Goal: Task Accomplishment & Management: Use online tool/utility

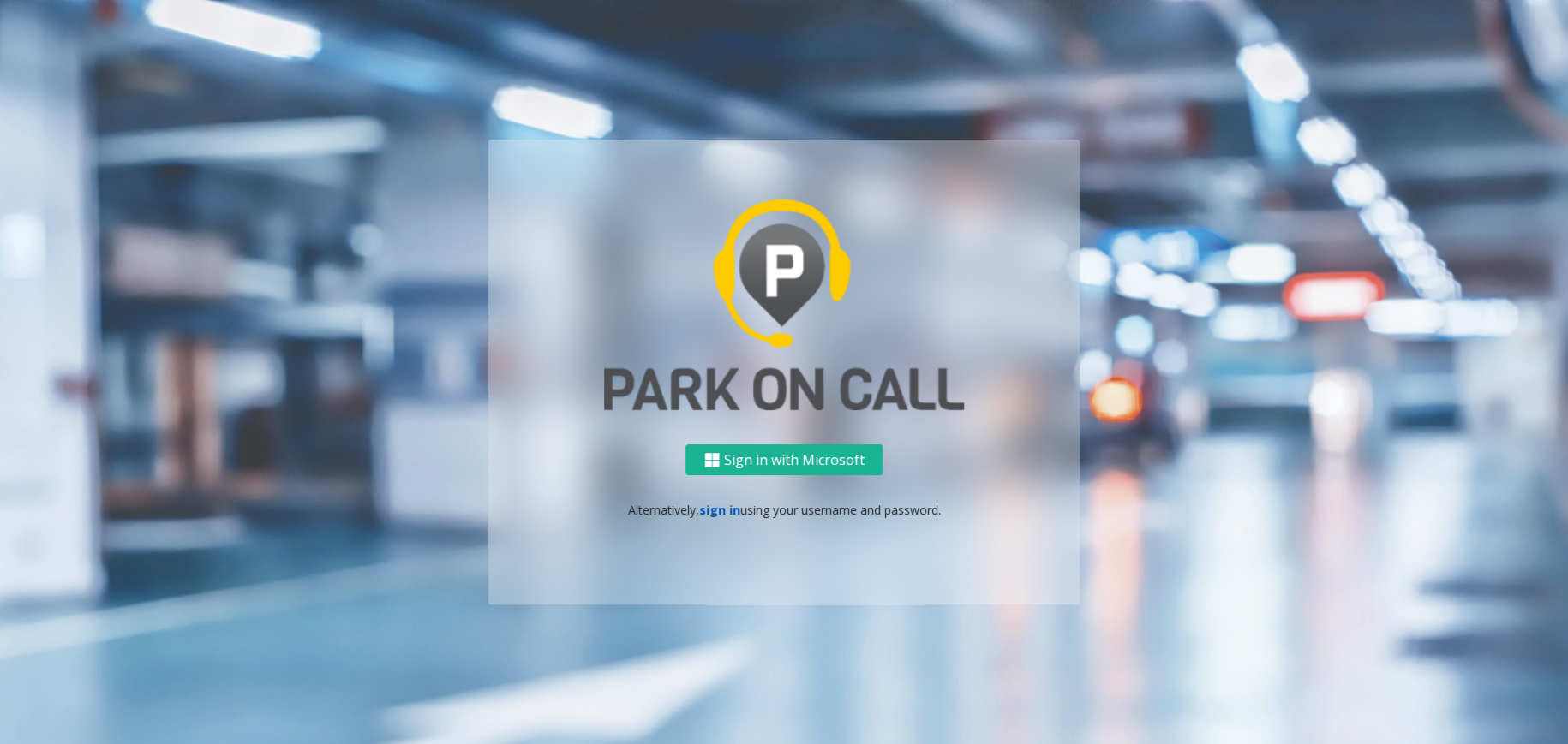
click at [727, 504] on link "sign in" at bounding box center [720, 510] width 41 height 16
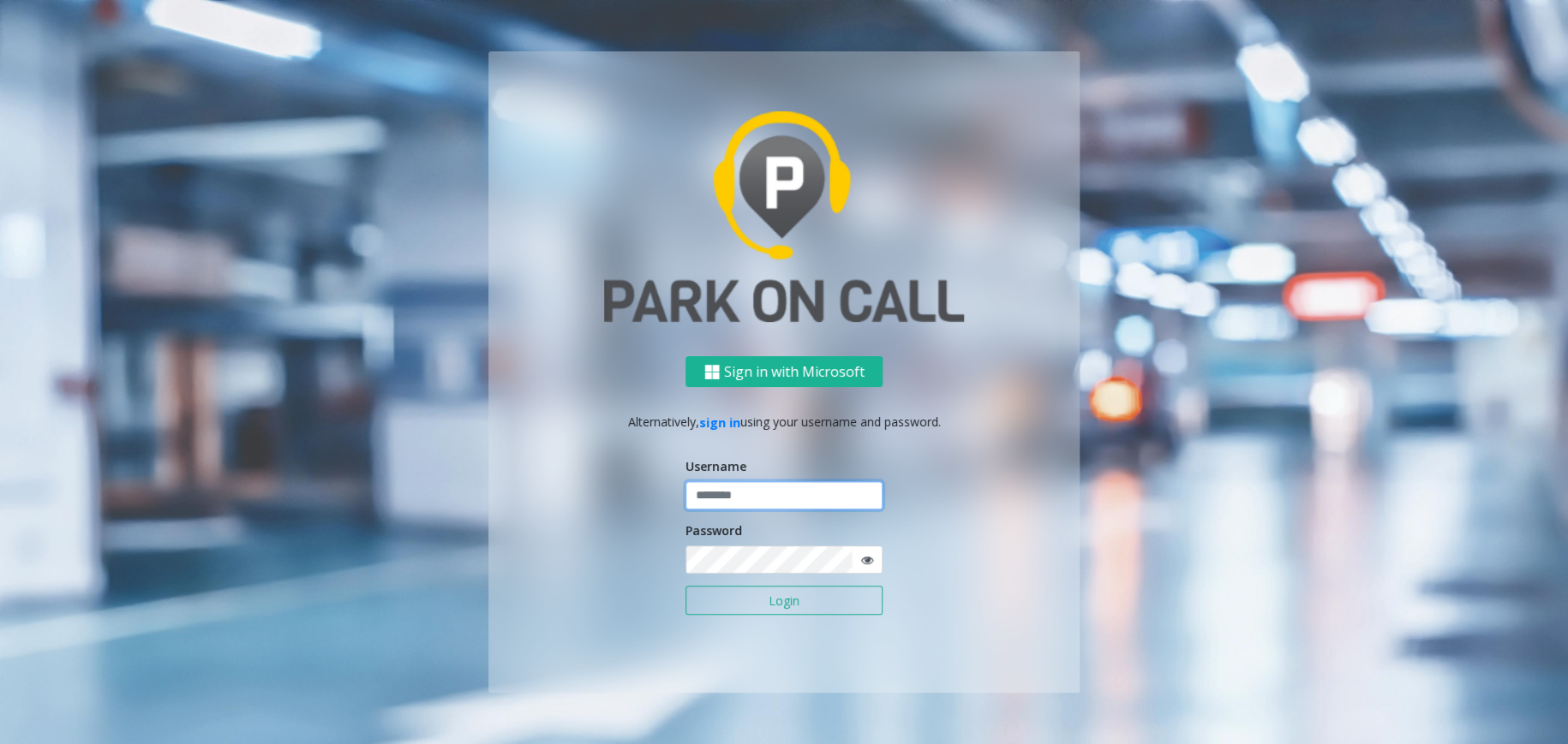
click at [779, 498] on input "text" at bounding box center [784, 496] width 198 height 29
type input "********"
click at [817, 610] on button "Login" at bounding box center [784, 601] width 198 height 29
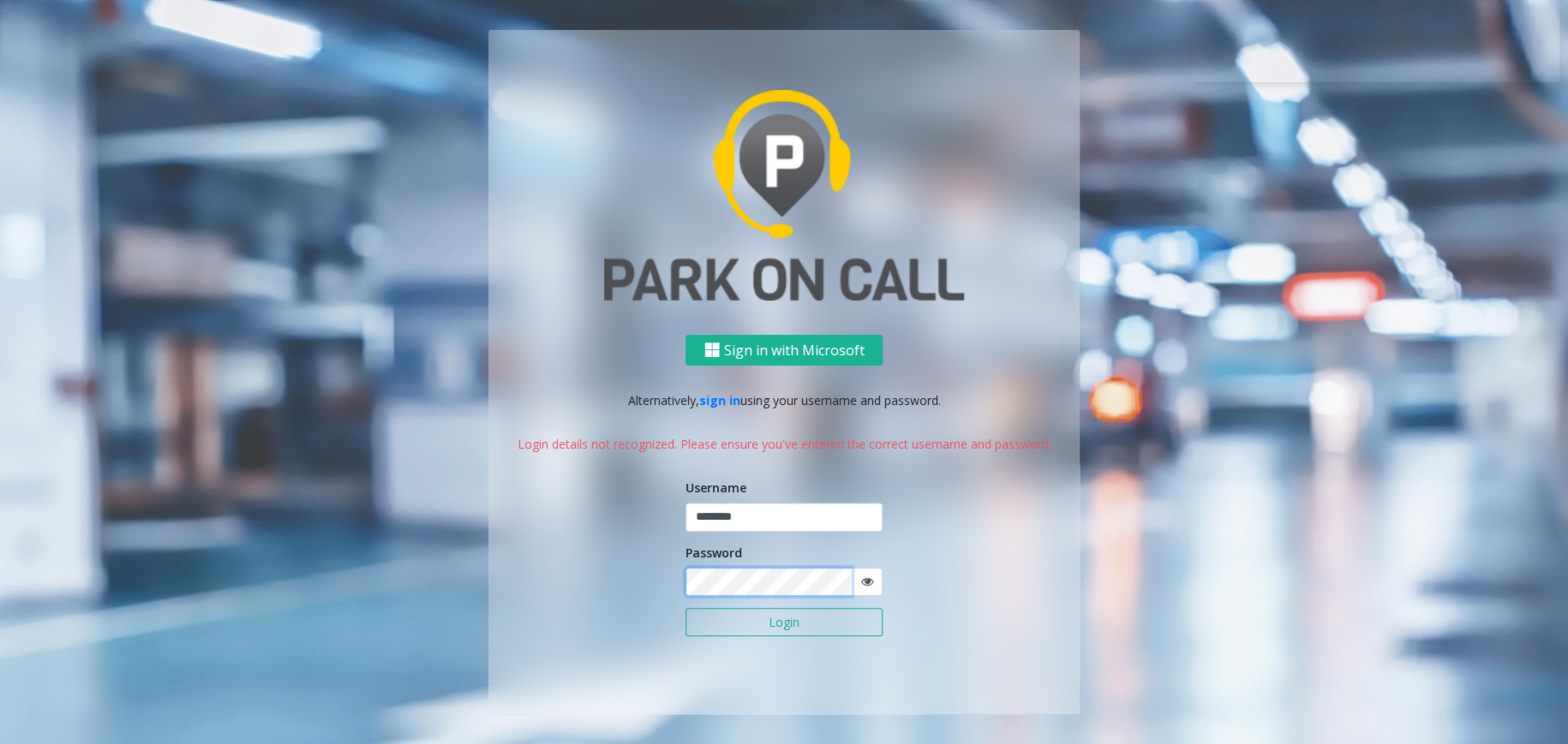
click at [624, 577] on div "Sign in with Microsoft Alternatively, sign in using your username and password.…" at bounding box center [784, 525] width 592 height 380
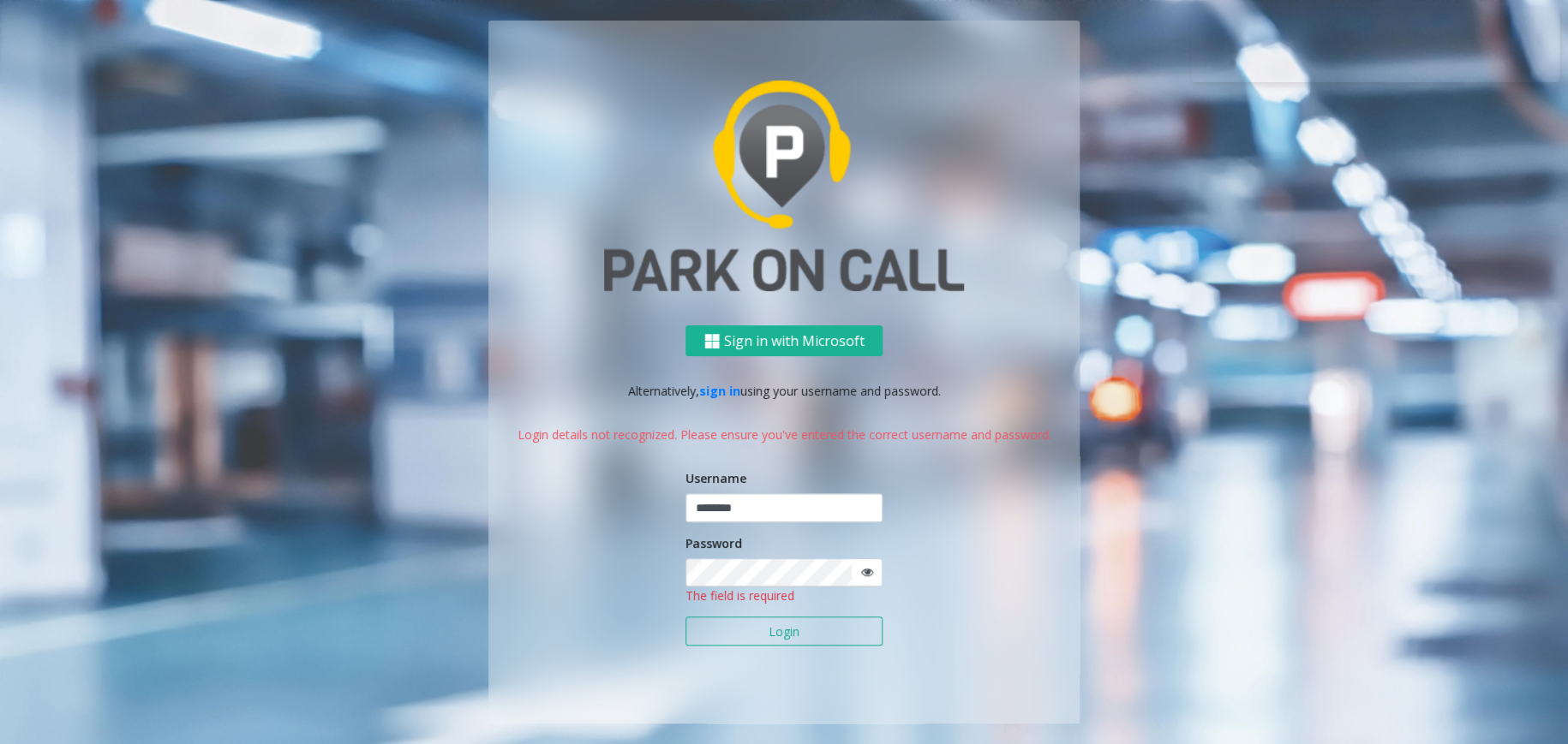
click at [948, 575] on div "Sign in with Microsoft Alternatively, sign in using your username and password.…" at bounding box center [784, 525] width 592 height 398
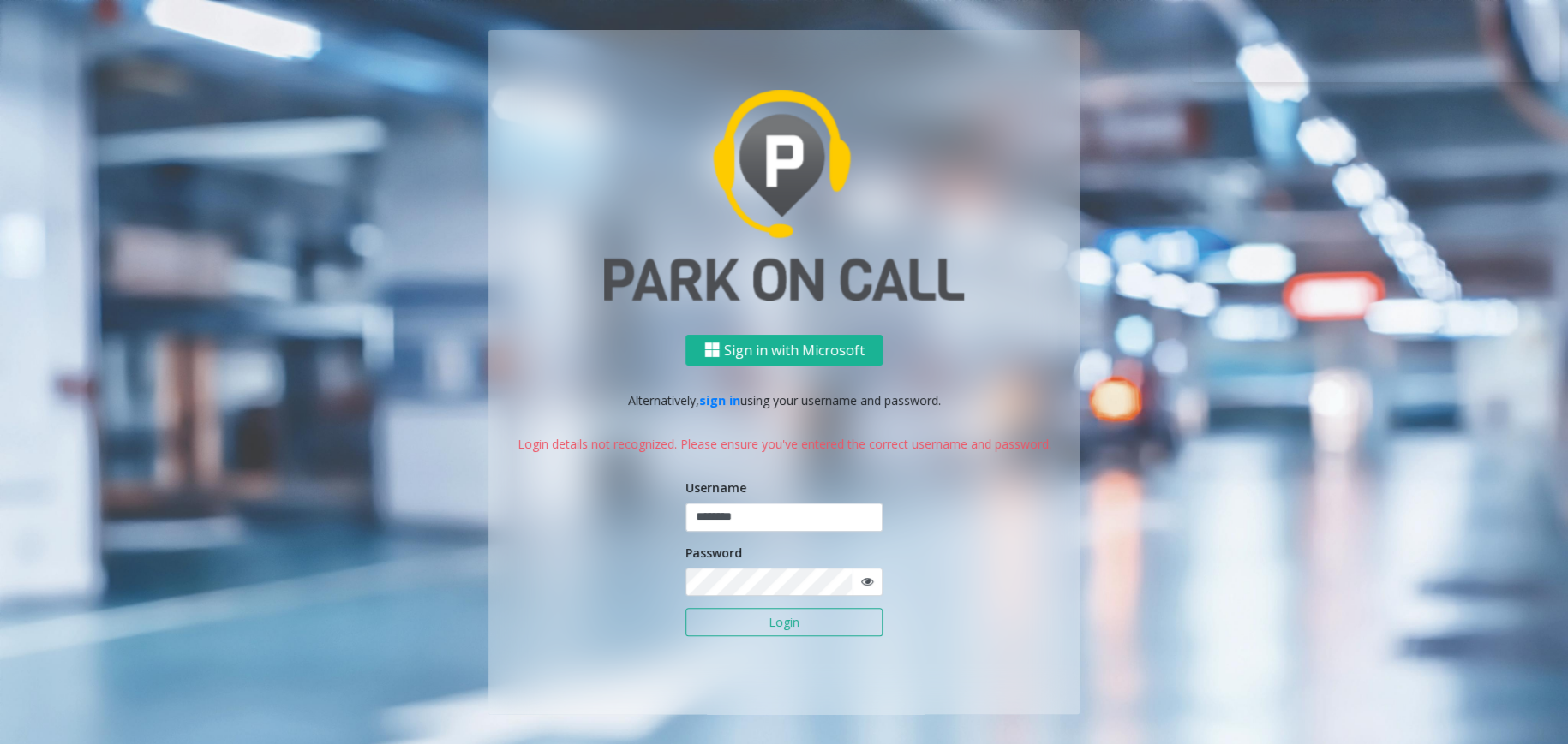
click at [782, 612] on button "Login" at bounding box center [784, 623] width 198 height 29
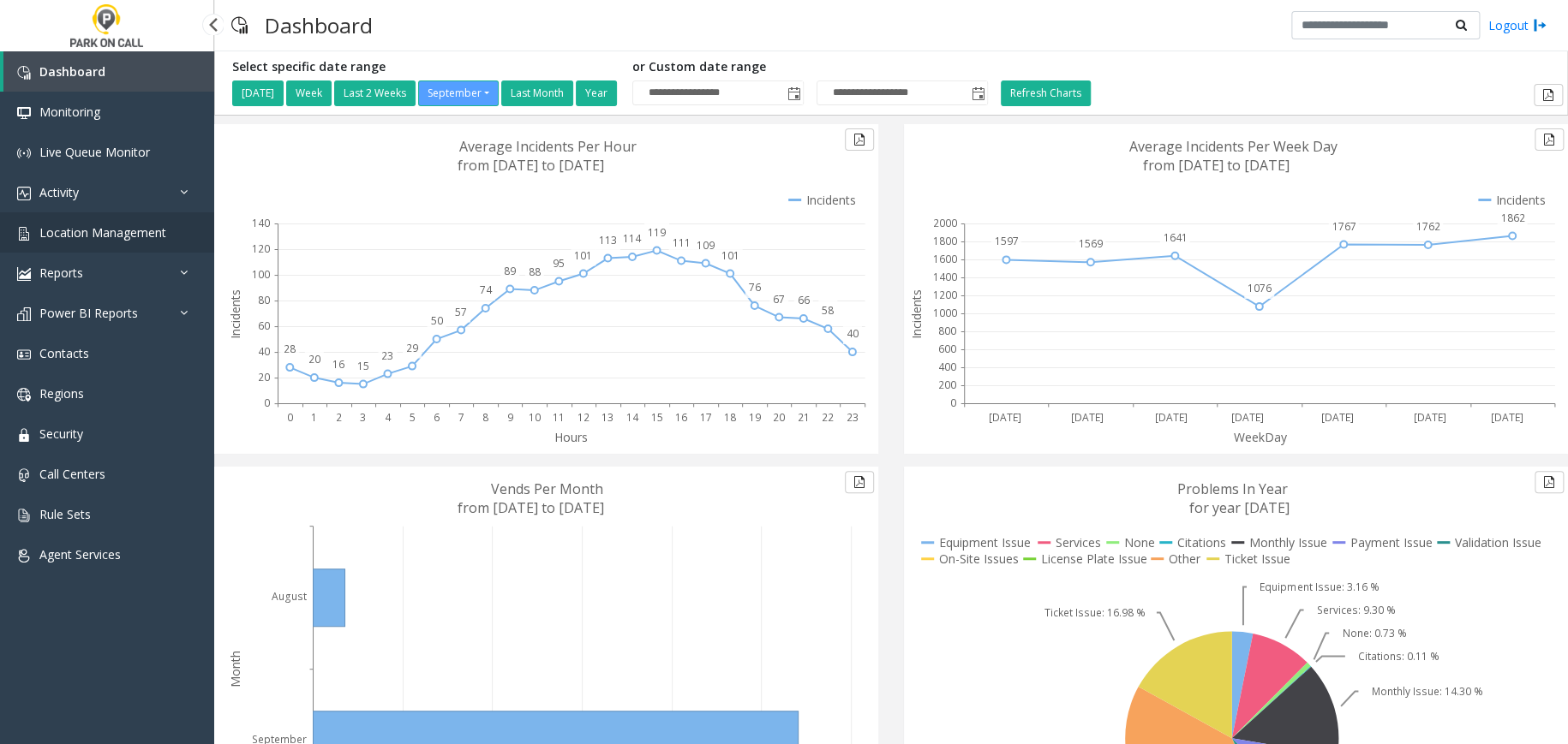
click at [156, 224] on span "Location Management" at bounding box center [103, 232] width 127 height 16
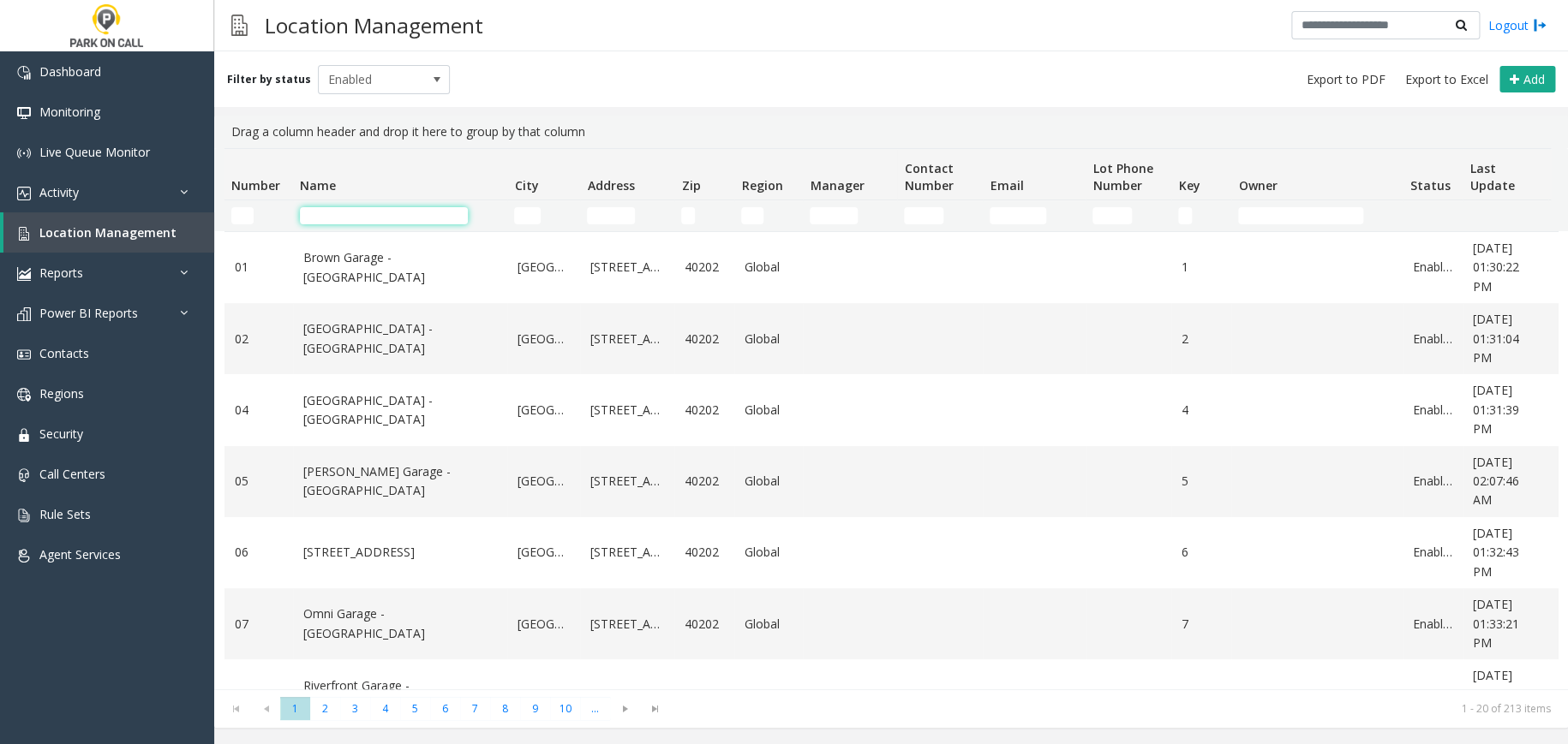
click at [321, 213] on input "Name Filter" at bounding box center [384, 216] width 168 height 17
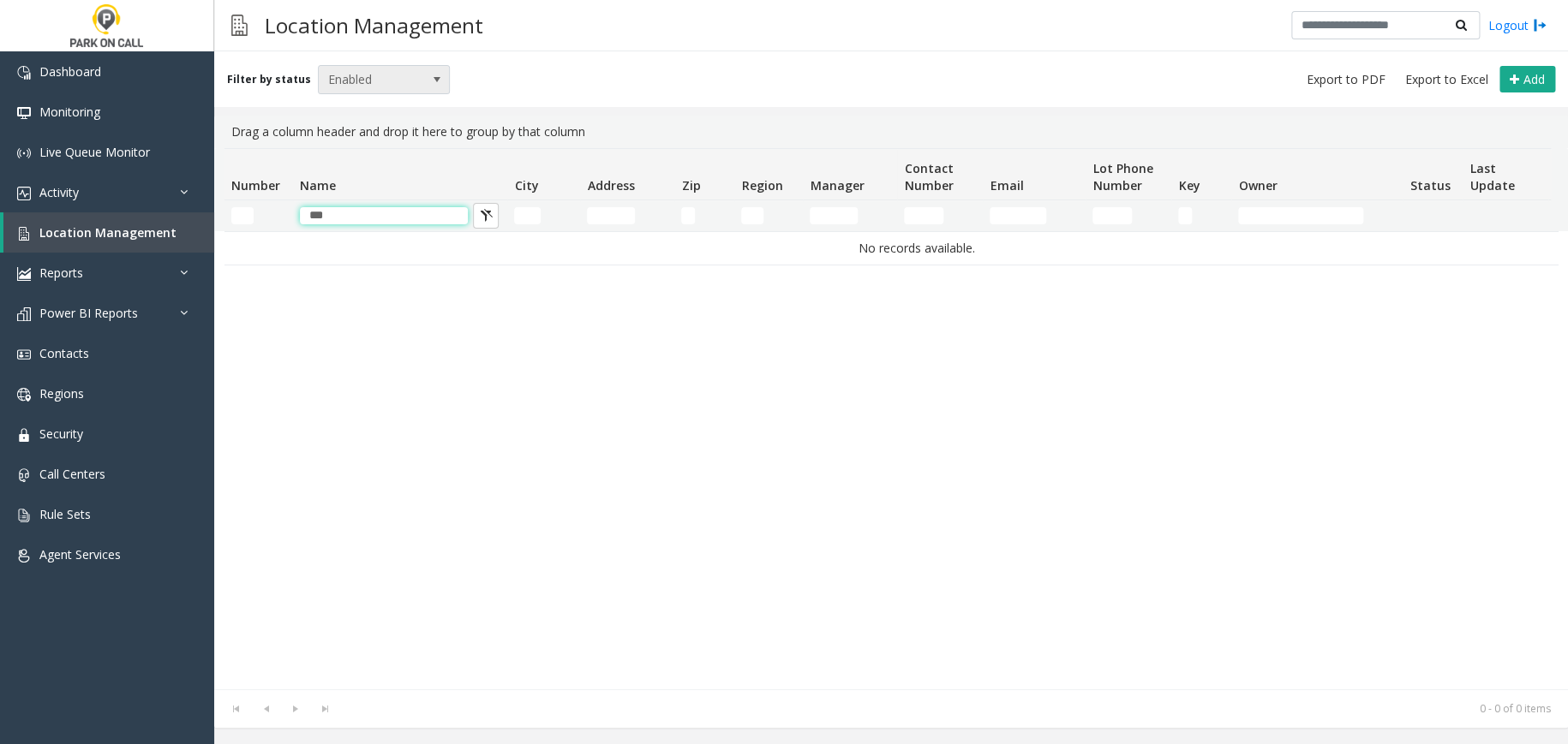
type input "***"
click at [429, 86] on span at bounding box center [437, 80] width 24 height 28
click at [376, 174] on li "Archived" at bounding box center [376, 178] width 127 height 23
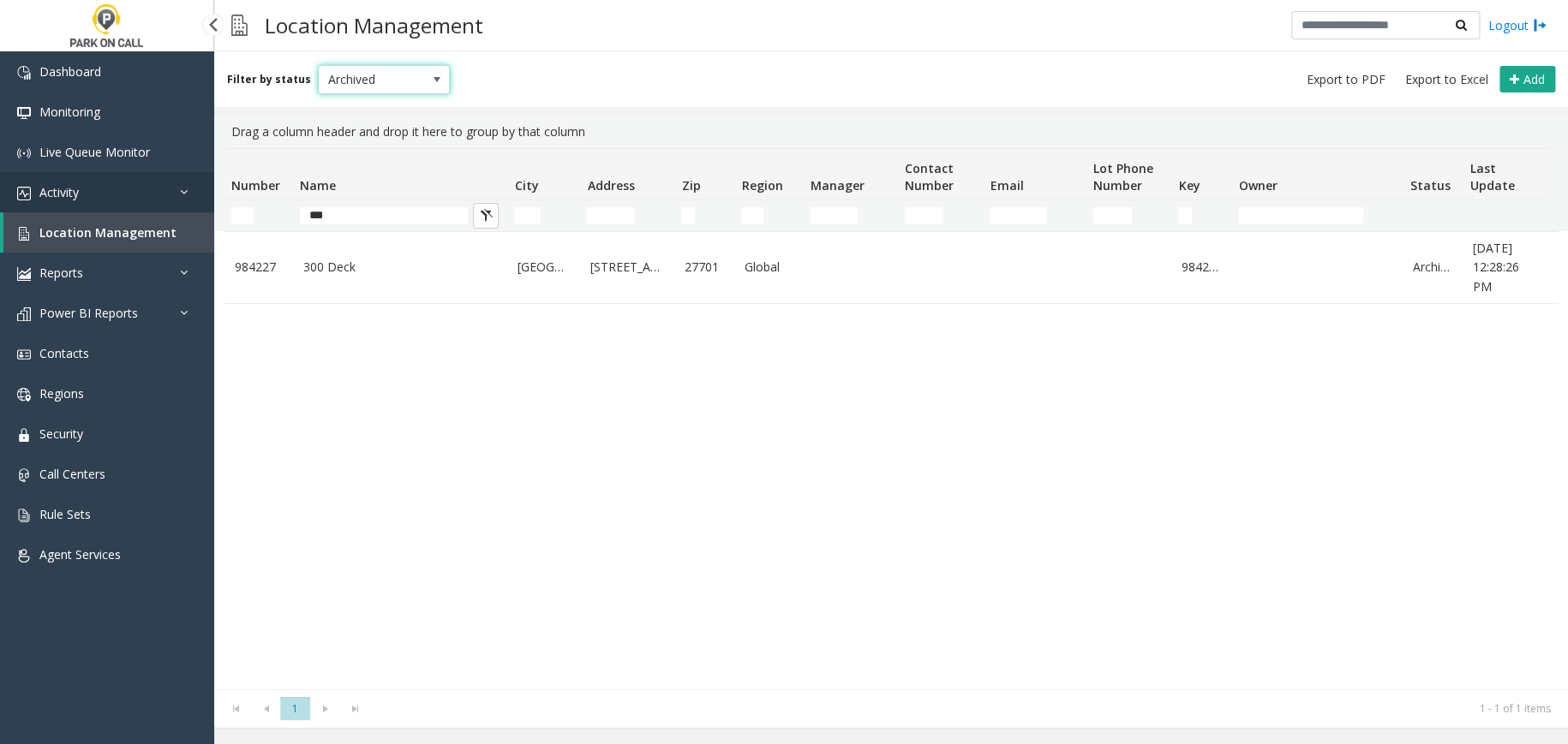
click at [173, 192] on link "Activity" at bounding box center [107, 192] width 214 height 41
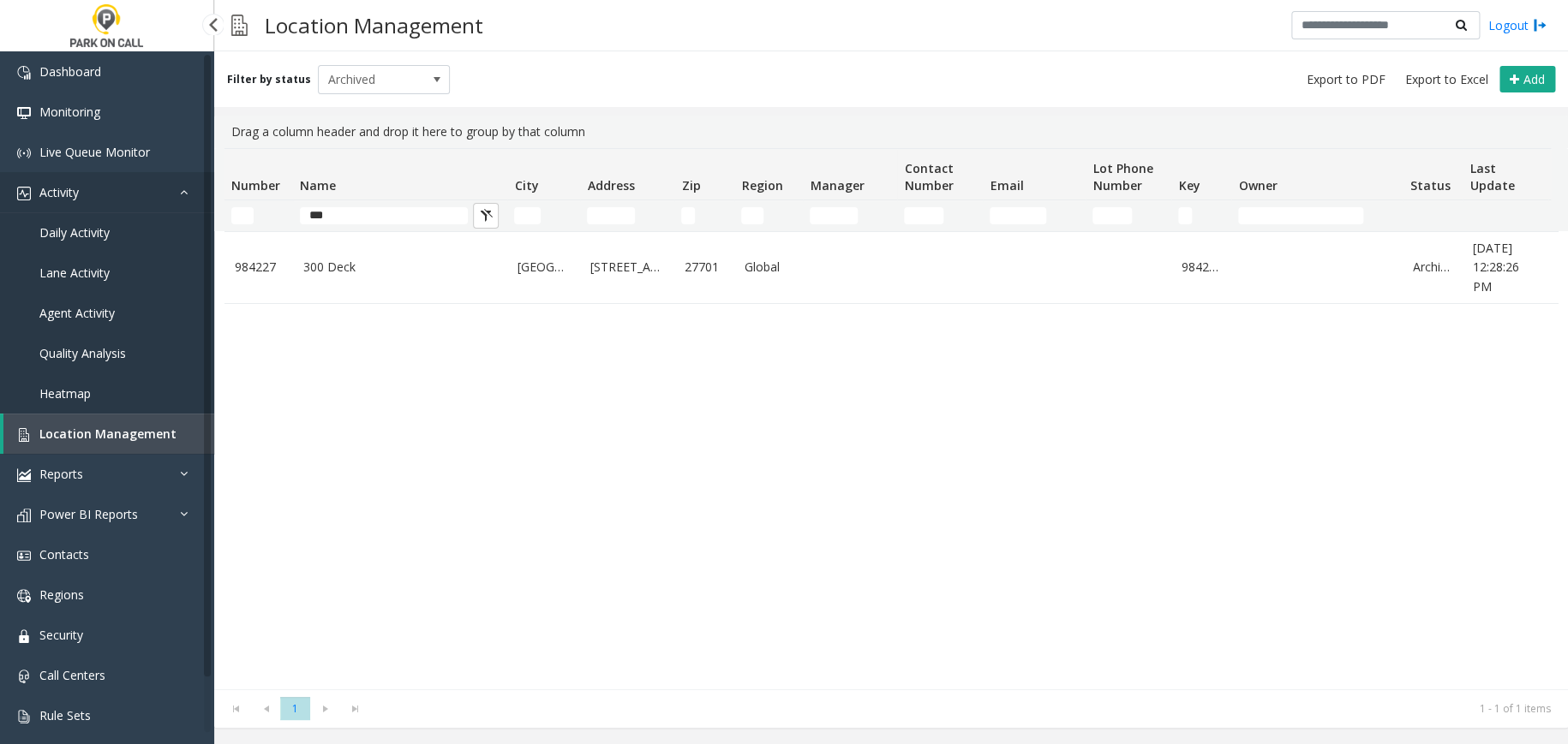
click at [180, 190] on icon at bounding box center [189, 192] width 17 height 12
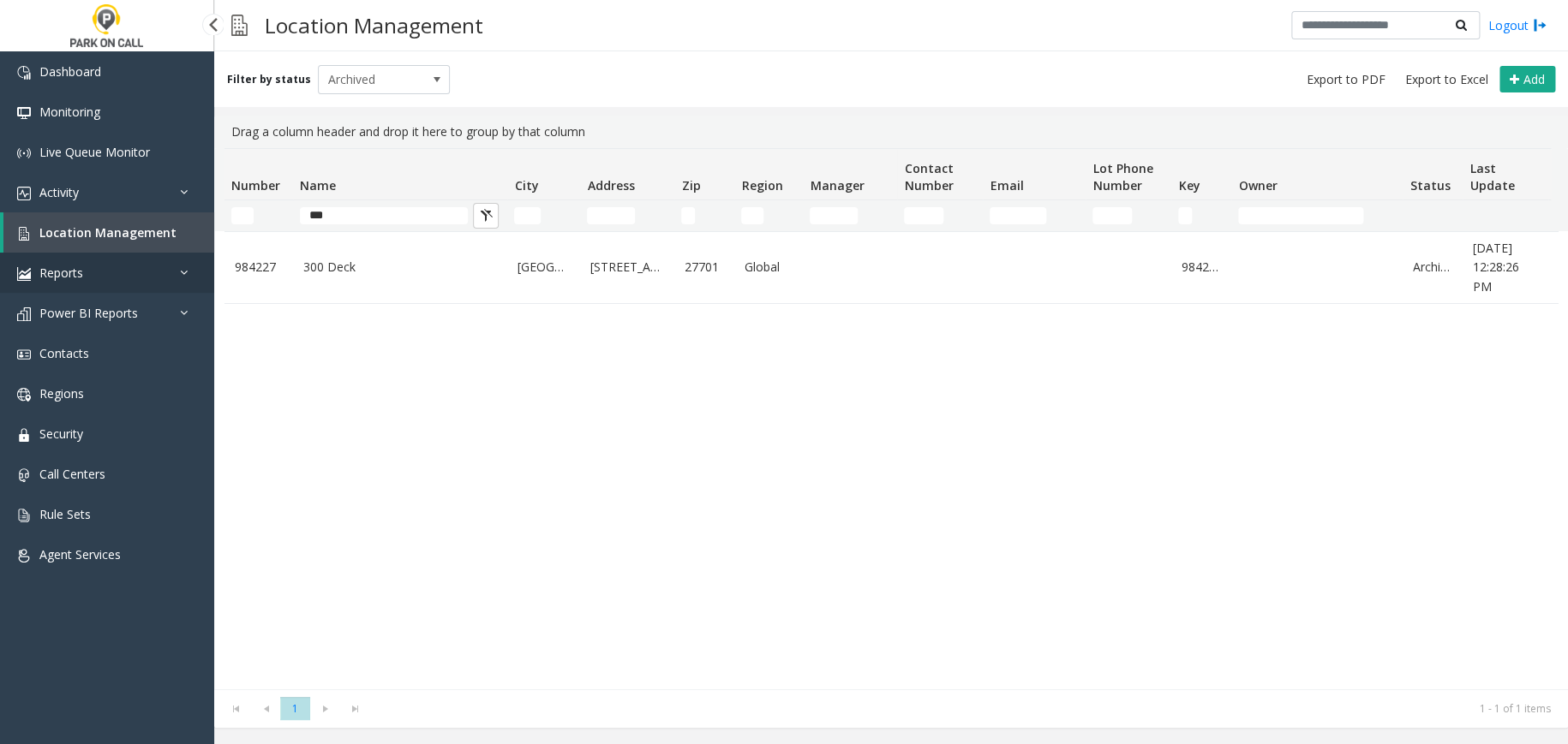
click at [160, 272] on link "Reports" at bounding box center [107, 272] width 214 height 41
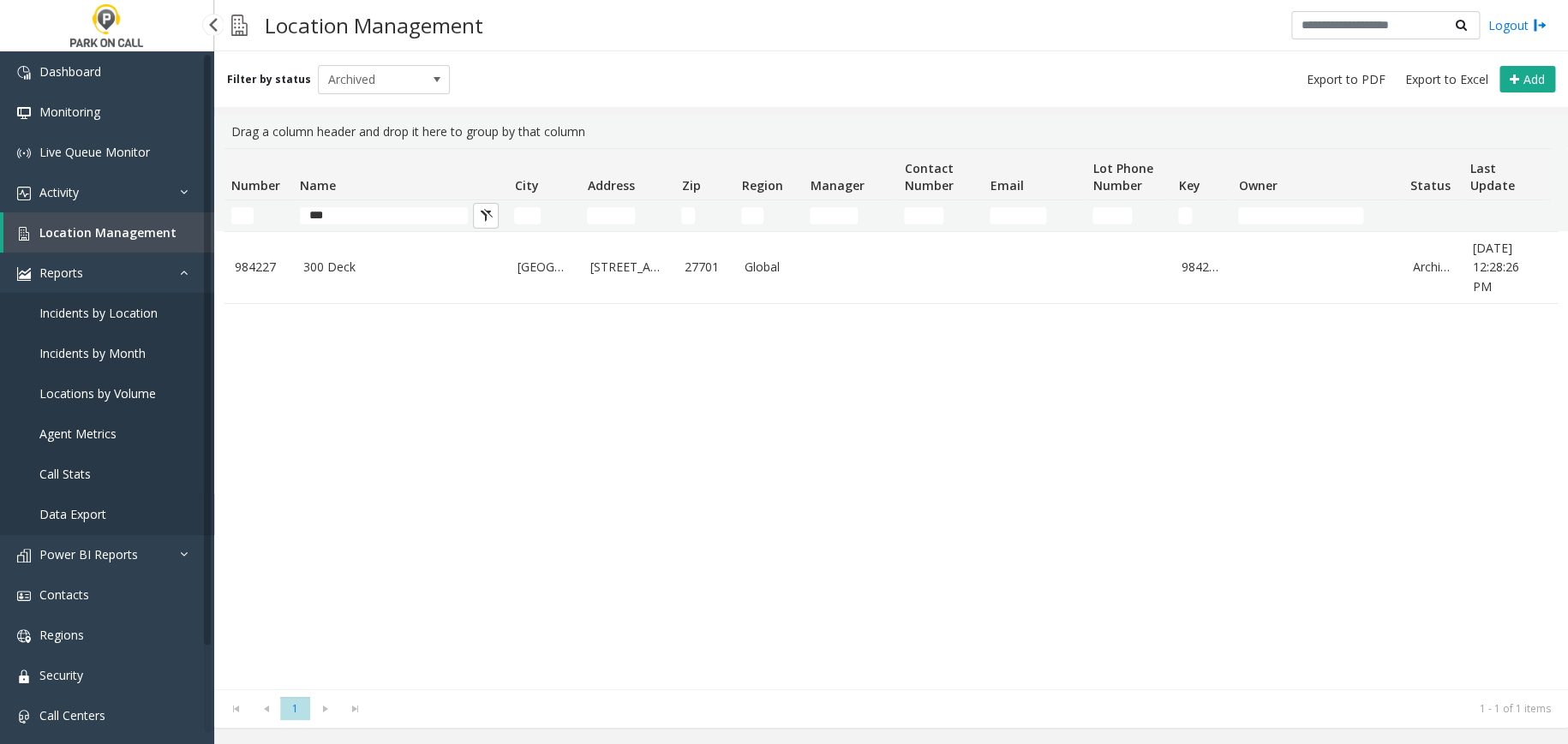
click at [91, 510] on span "Data Export" at bounding box center [73, 514] width 67 height 16
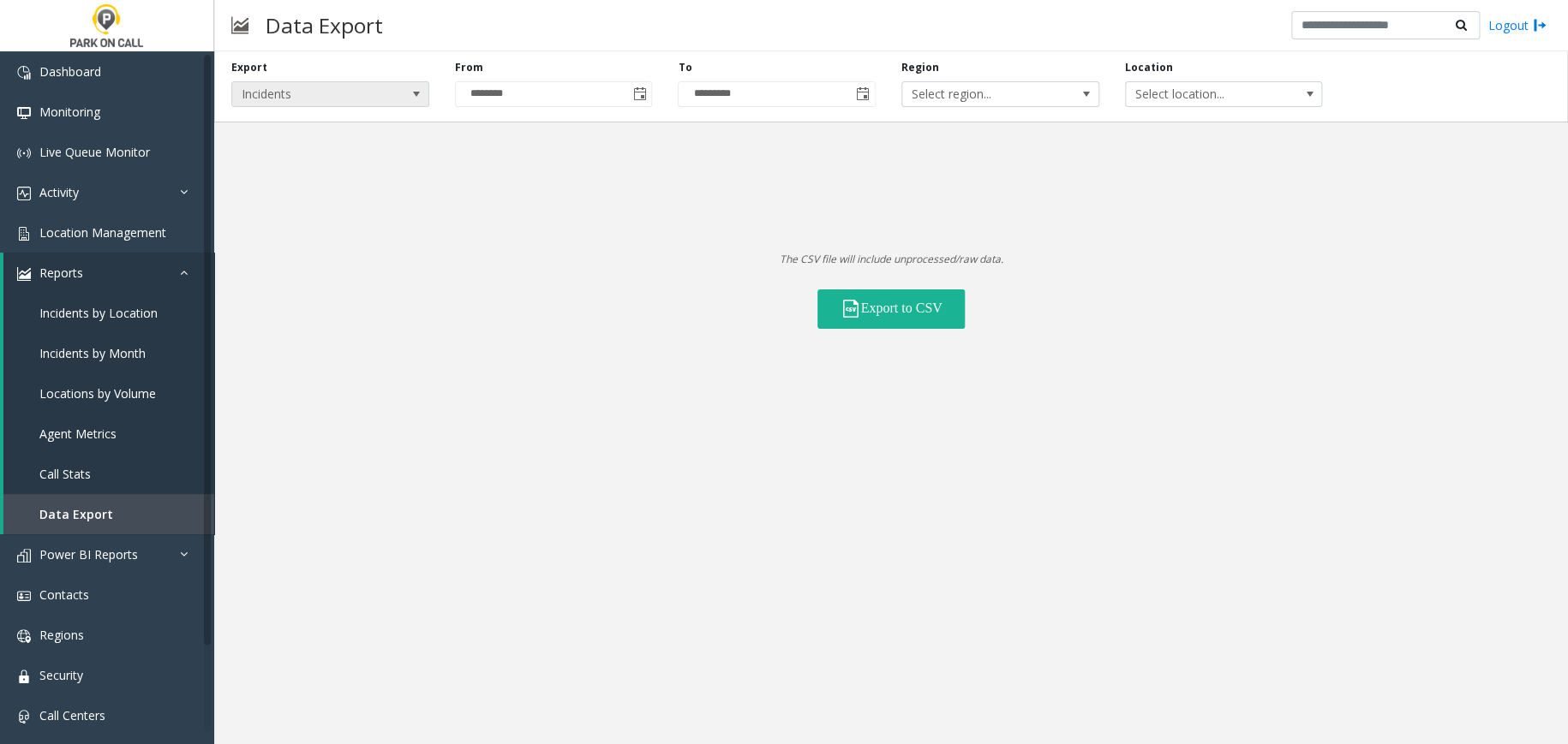
click at [377, 98] on span "Incidents" at bounding box center [310, 94] width 157 height 24
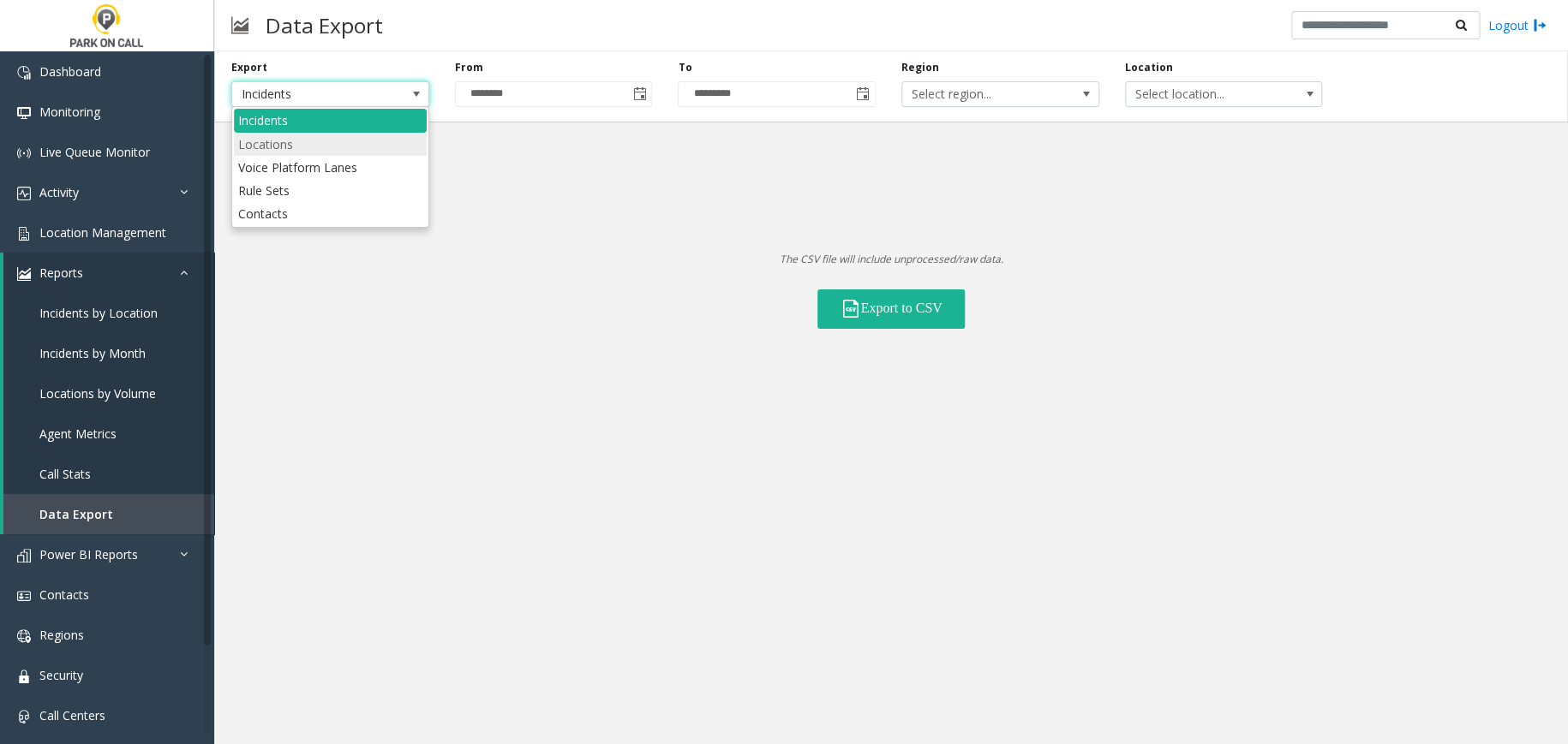
click at [307, 146] on li "Locations" at bounding box center [330, 144] width 193 height 23
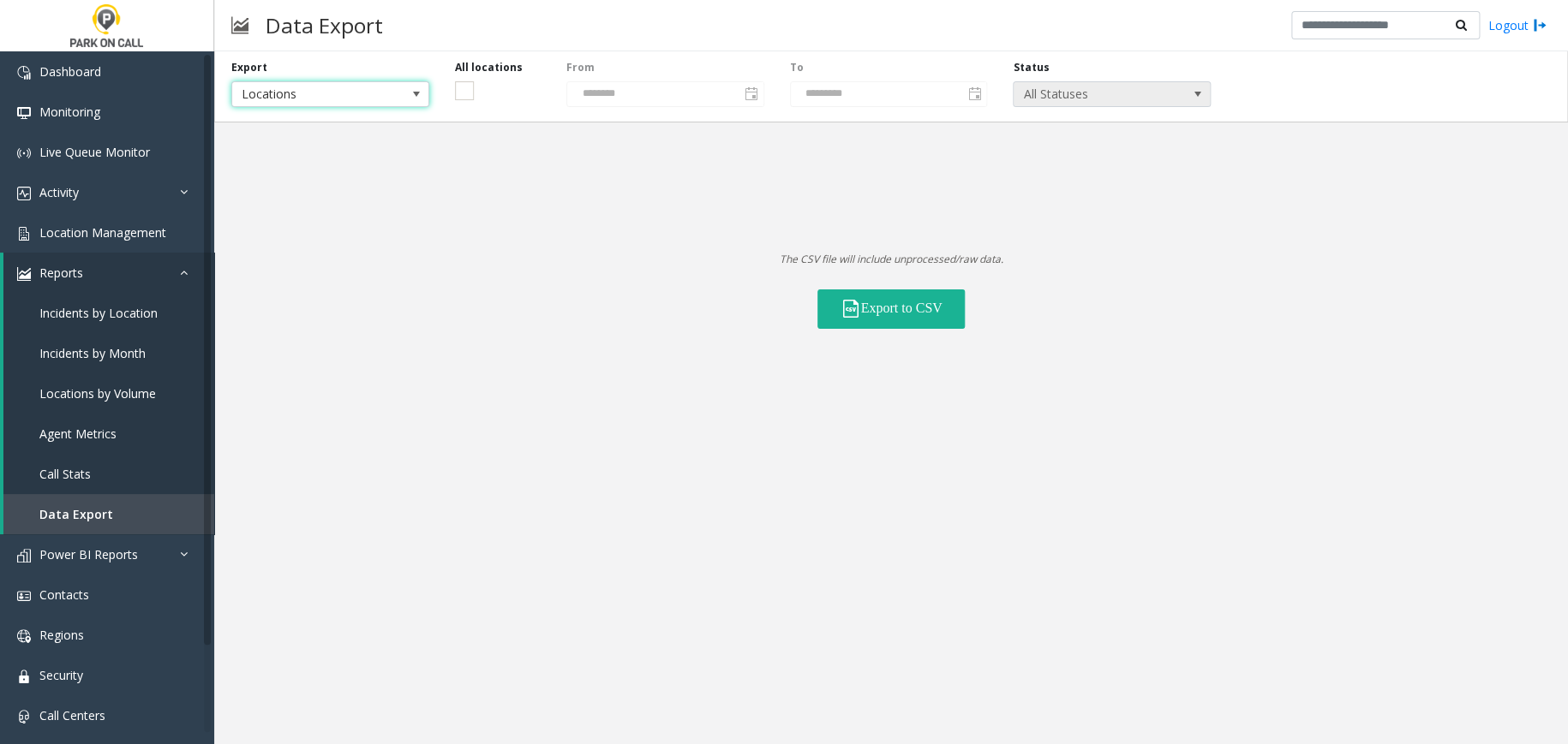
click at [1079, 87] on span "All Statuses" at bounding box center [1093, 94] width 157 height 24
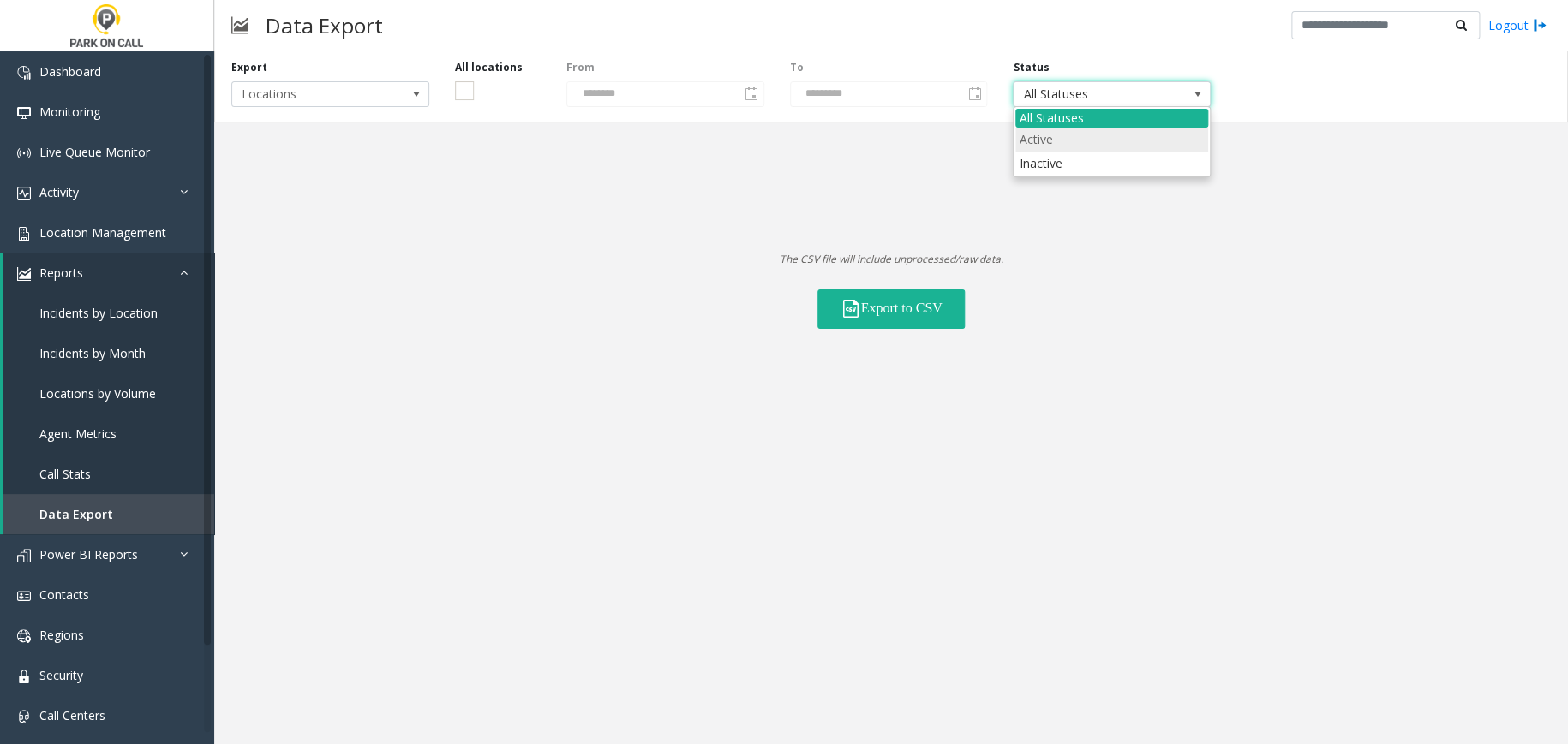
click at [1049, 141] on li "Active" at bounding box center [1112, 139] width 193 height 23
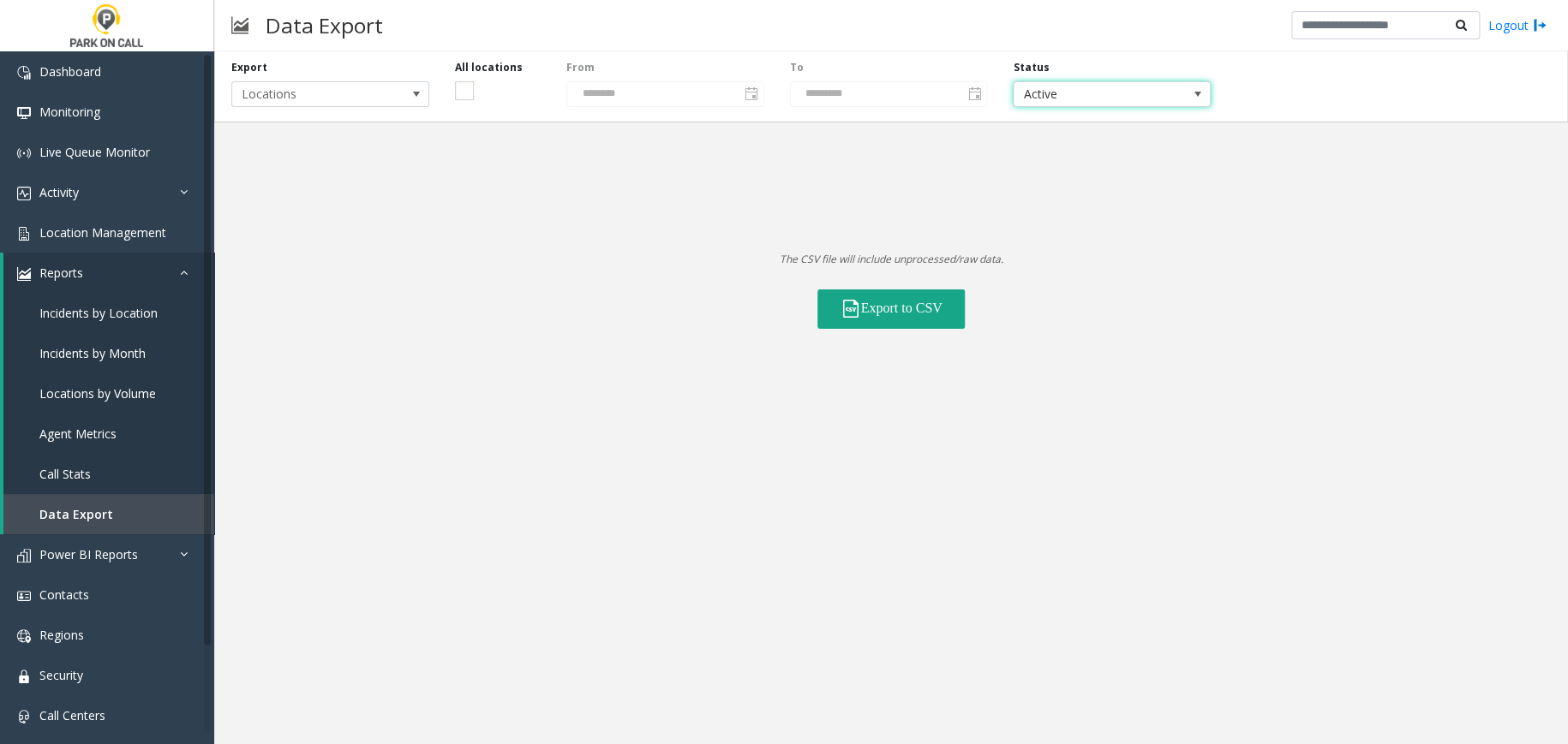
click at [930, 305] on button "Export to CSV" at bounding box center [891, 309] width 147 height 40
